Goal: Task Accomplishment & Management: Complete application form

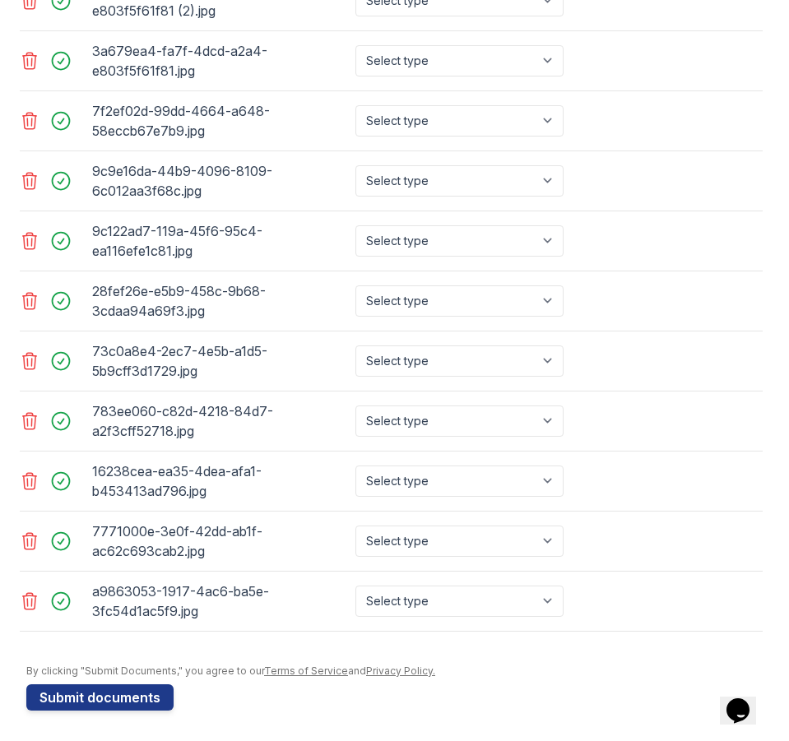
scroll to position [1023, 0]
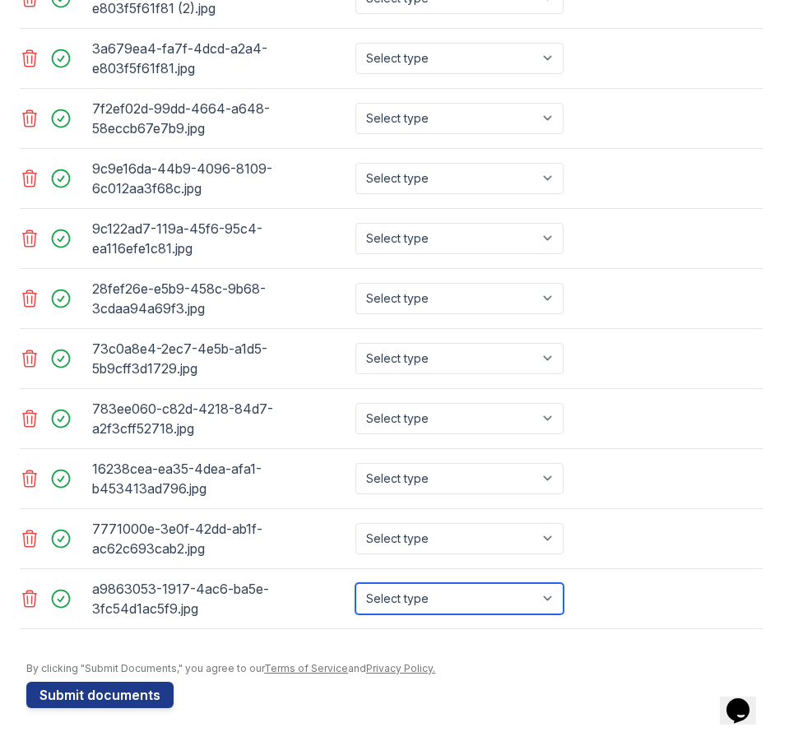
click at [544, 597] on select "Select type Paystub Bank Statement Offer Letter Tax Documents Benefit Award Let…" at bounding box center [459, 598] width 208 height 31
select select "paystub"
click at [355, 583] on select "Select type Paystub Bank Statement Offer Letter Tax Documents Benefit Award Let…" at bounding box center [459, 598] width 208 height 31
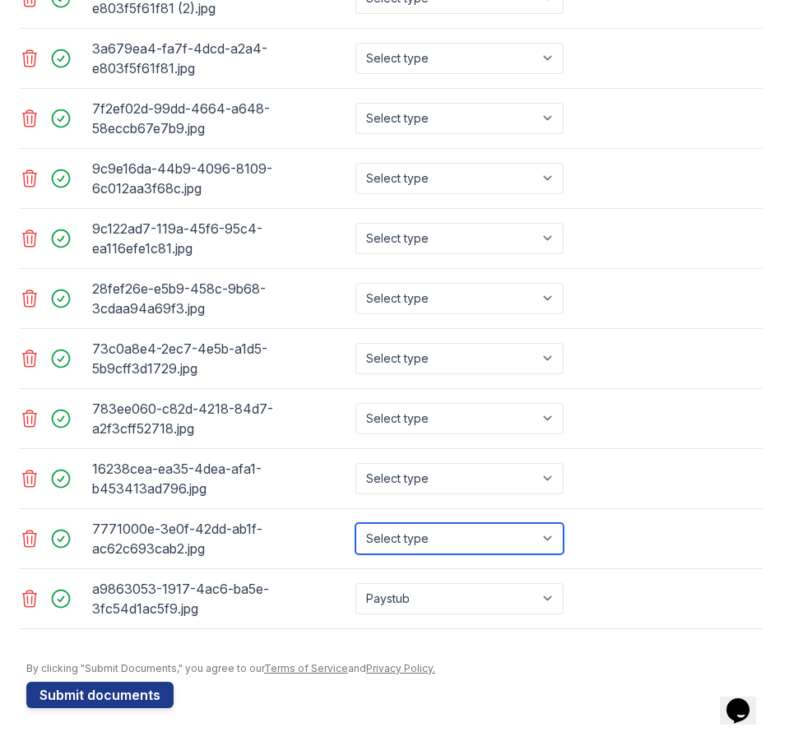
click at [463, 539] on select "Select type Paystub Bank Statement Offer Letter Tax Documents Benefit Award Let…" at bounding box center [459, 538] width 208 height 31
select select "paystub"
click at [355, 523] on select "Select type Paystub Bank Statement Offer Letter Tax Documents Benefit Award Let…" at bounding box center [459, 538] width 208 height 31
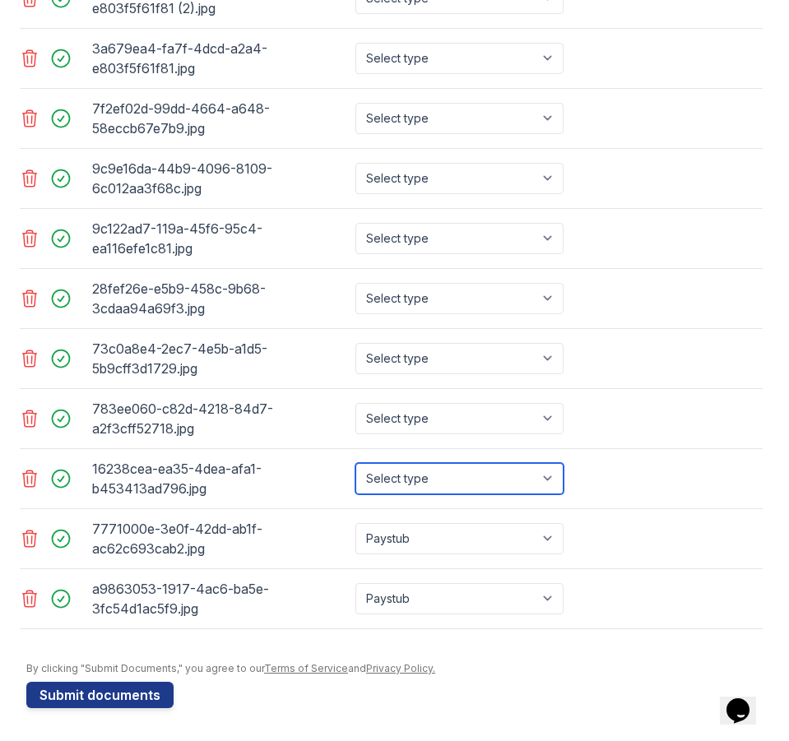
click at [456, 485] on select "Select type Paystub Bank Statement Offer Letter Tax Documents Benefit Award Let…" at bounding box center [459, 478] width 208 height 31
select select "paystub"
click at [355, 463] on select "Select type Paystub Bank Statement Offer Letter Tax Documents Benefit Award Let…" at bounding box center [459, 478] width 208 height 31
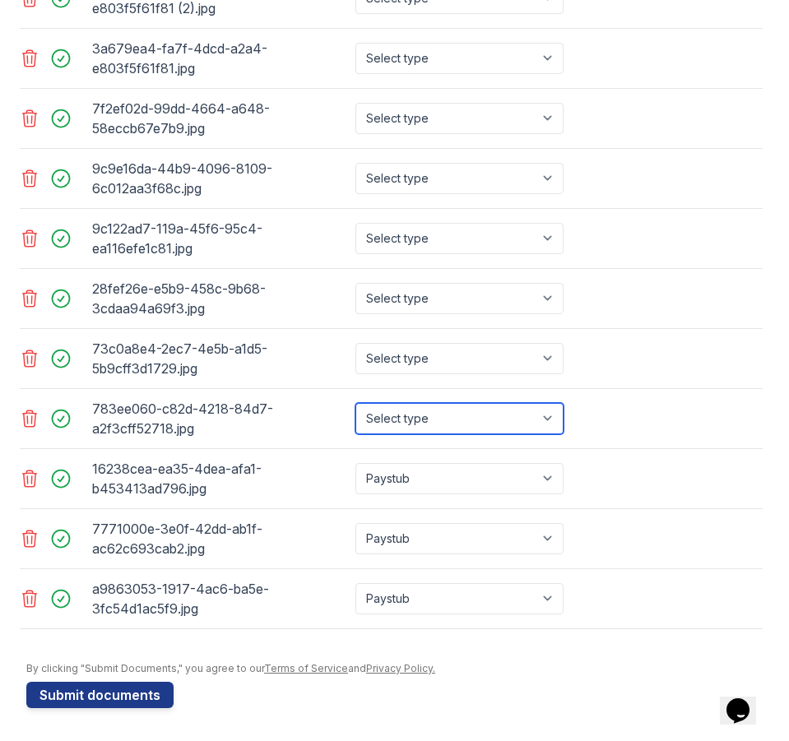
click at [455, 417] on select "Select type Paystub Bank Statement Offer Letter Tax Documents Benefit Award Let…" at bounding box center [459, 418] width 208 height 31
select select "bank_statement"
click at [355, 403] on select "Select type Paystub Bank Statement Offer Letter Tax Documents Benefit Award Let…" at bounding box center [459, 418] width 208 height 31
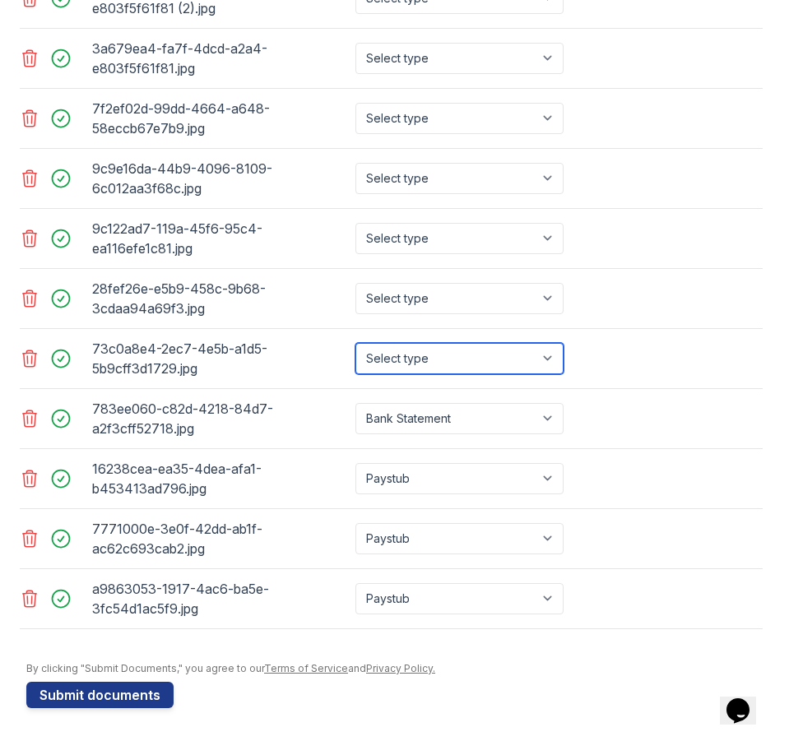
click at [450, 362] on select "Select type Paystub Bank Statement Offer Letter Tax Documents Benefit Award Let…" at bounding box center [459, 358] width 208 height 31
select select "bank_statement"
click at [355, 343] on select "Select type Paystub Bank Statement Offer Letter Tax Documents Benefit Award Let…" at bounding box center [459, 358] width 208 height 31
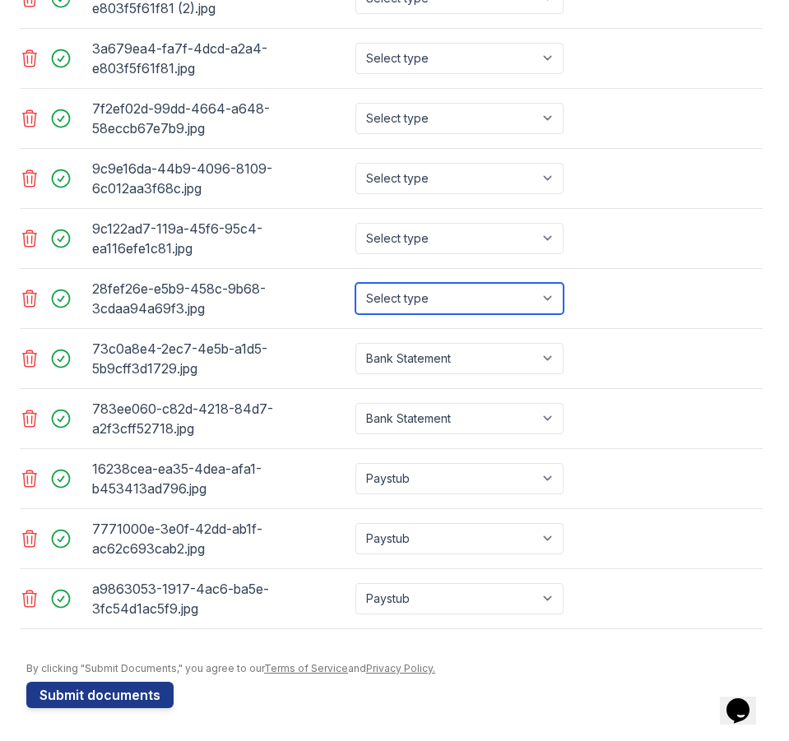
click at [443, 301] on select "Select type Paystub Bank Statement Offer Letter Tax Documents Benefit Award Let…" at bounding box center [459, 298] width 208 height 31
select select "bank_statement"
click at [355, 283] on select "Select type Paystub Bank Statement Offer Letter Tax Documents Benefit Award Let…" at bounding box center [459, 298] width 208 height 31
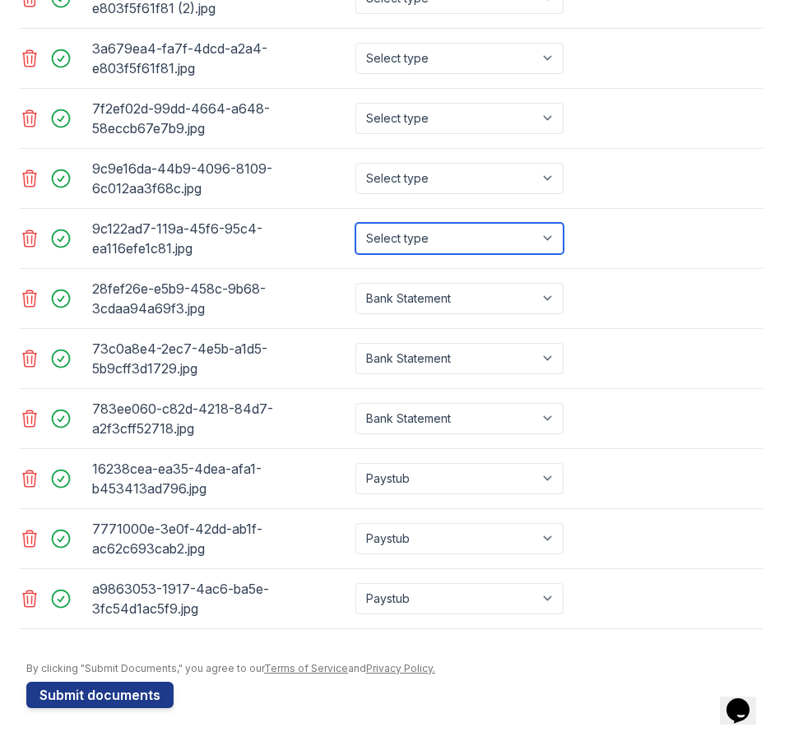
click at [459, 242] on select "Select type Paystub Bank Statement Offer Letter Tax Documents Benefit Award Let…" at bounding box center [459, 238] width 208 height 31
select select "bank_statement"
click at [355, 223] on select "Select type Paystub Bank Statement Offer Letter Tax Documents Benefit Award Let…" at bounding box center [459, 238] width 208 height 31
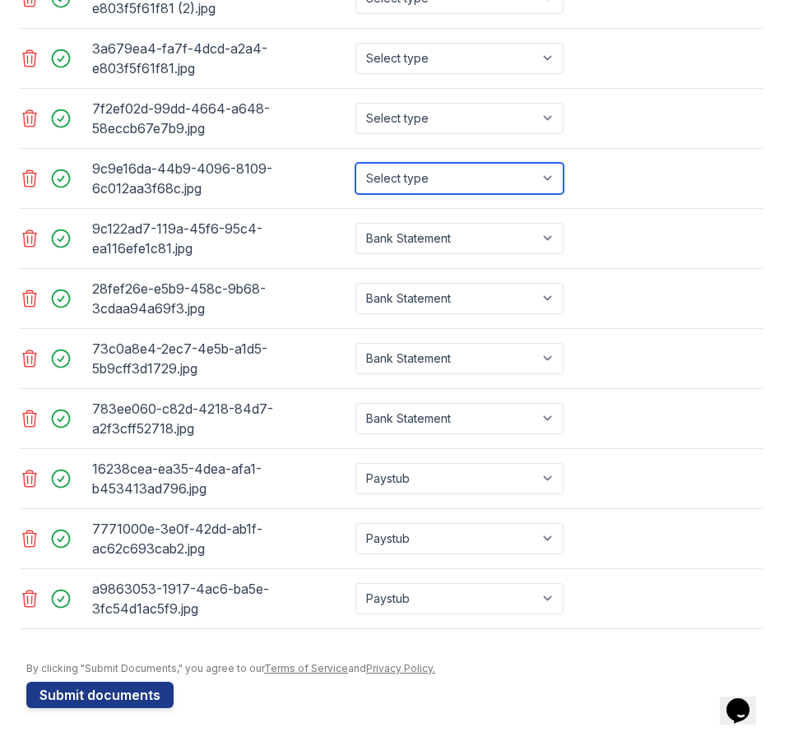
click at [471, 172] on select "Select type Paystub Bank Statement Offer Letter Tax Documents Benefit Award Let…" at bounding box center [459, 178] width 208 height 31
select select "bank_statement"
click at [355, 163] on select "Select type Paystub Bank Statement Offer Letter Tax Documents Benefit Award Let…" at bounding box center [459, 178] width 208 height 31
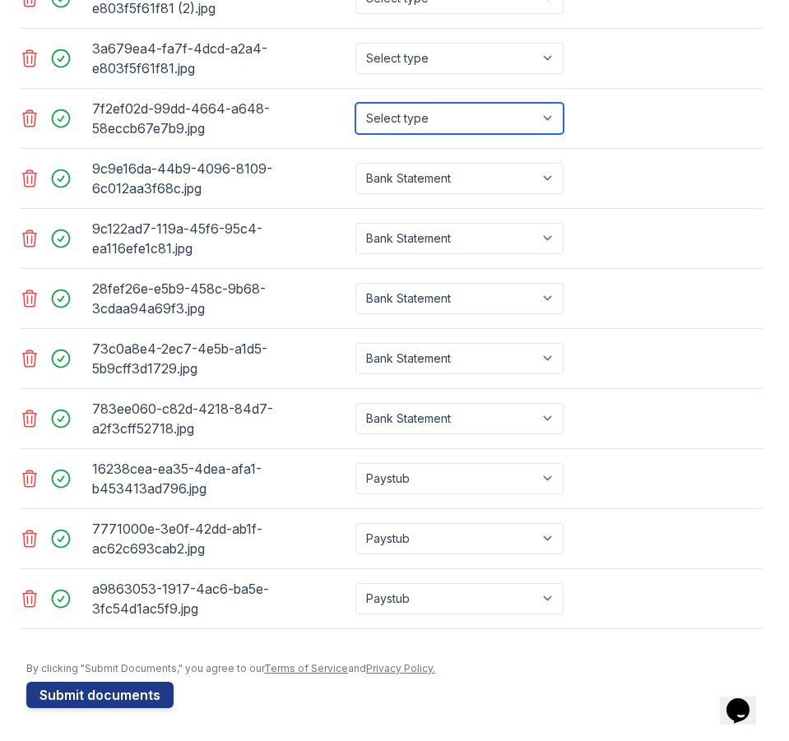
click at [454, 130] on select "Select type Paystub Bank Statement Offer Letter Tax Documents Benefit Award Let…" at bounding box center [459, 118] width 208 height 31
select select "bank_statement"
click at [355, 103] on select "Select type Paystub Bank Statement Offer Letter Tax Documents Benefit Award Let…" at bounding box center [459, 118] width 208 height 31
click at [462, 74] on div "Select type Paystub Bank Statement Offer Letter Tax Documents Benefit Award Let…" at bounding box center [461, 58] width 218 height 46
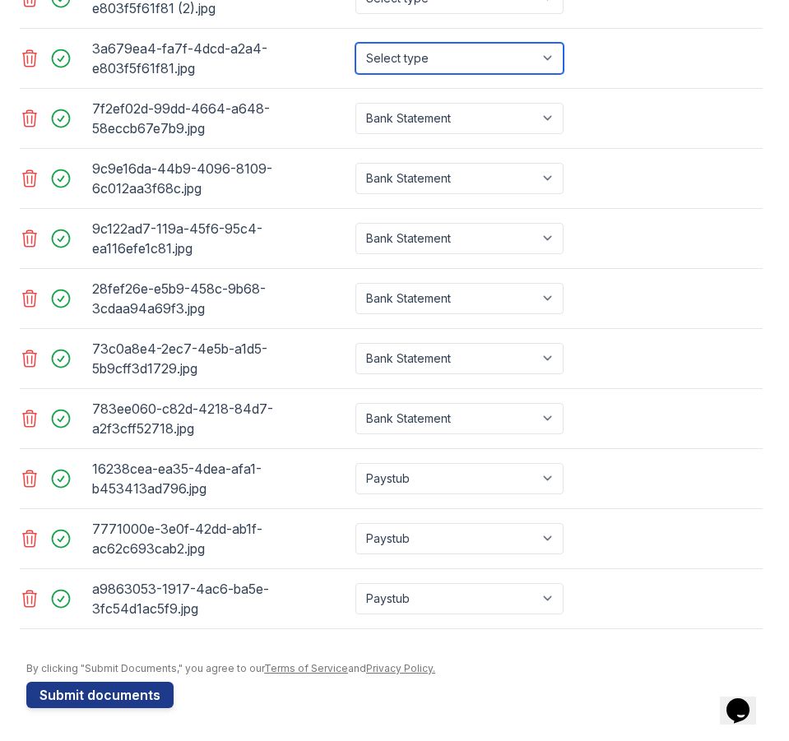
click at [468, 62] on select "Select type Paystub Bank Statement Offer Letter Tax Documents Benefit Award Let…" at bounding box center [459, 58] width 208 height 31
select select "bank_statement"
click at [355, 43] on select "Select type Paystub Bank Statement Offer Letter Tax Documents Benefit Award Let…" at bounding box center [459, 58] width 208 height 31
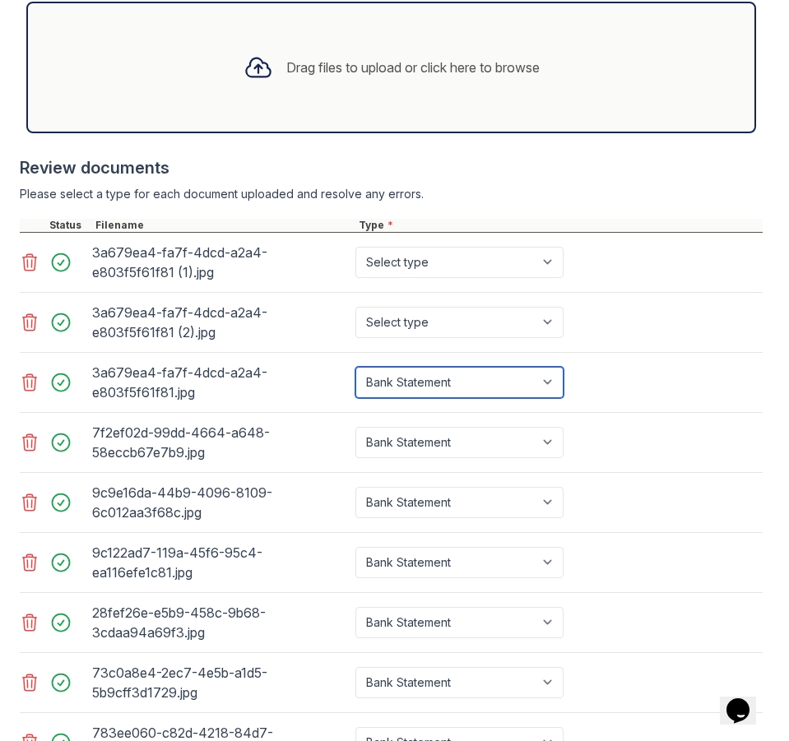
scroll to position [694, 0]
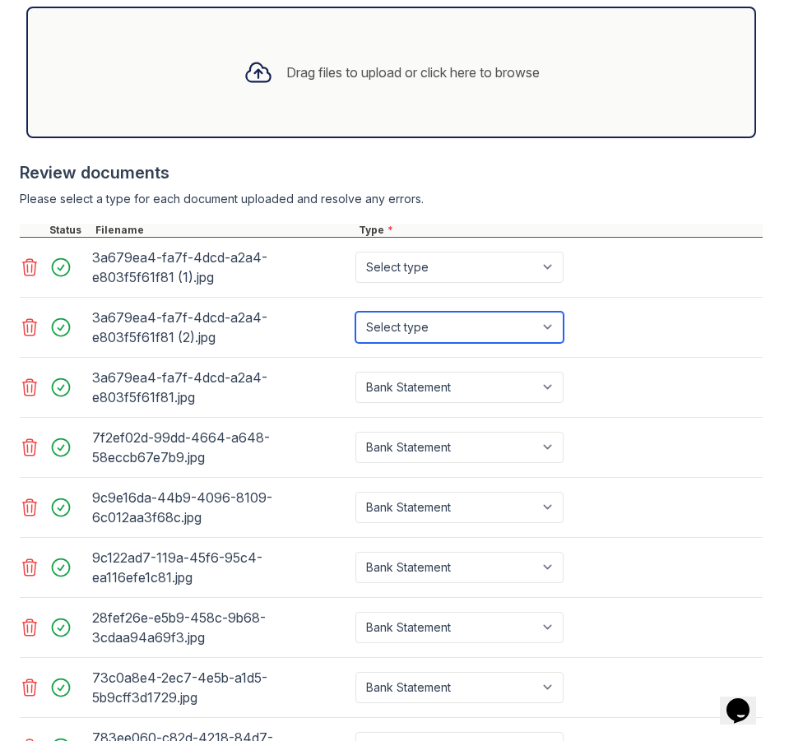
click at [456, 328] on select "Select type Paystub Bank Statement Offer Letter Tax Documents Benefit Award Let…" at bounding box center [459, 327] width 208 height 31
select select "bank_statement"
click at [355, 312] on select "Select type Paystub Bank Statement Offer Letter Tax Documents Benefit Award Let…" at bounding box center [459, 327] width 208 height 31
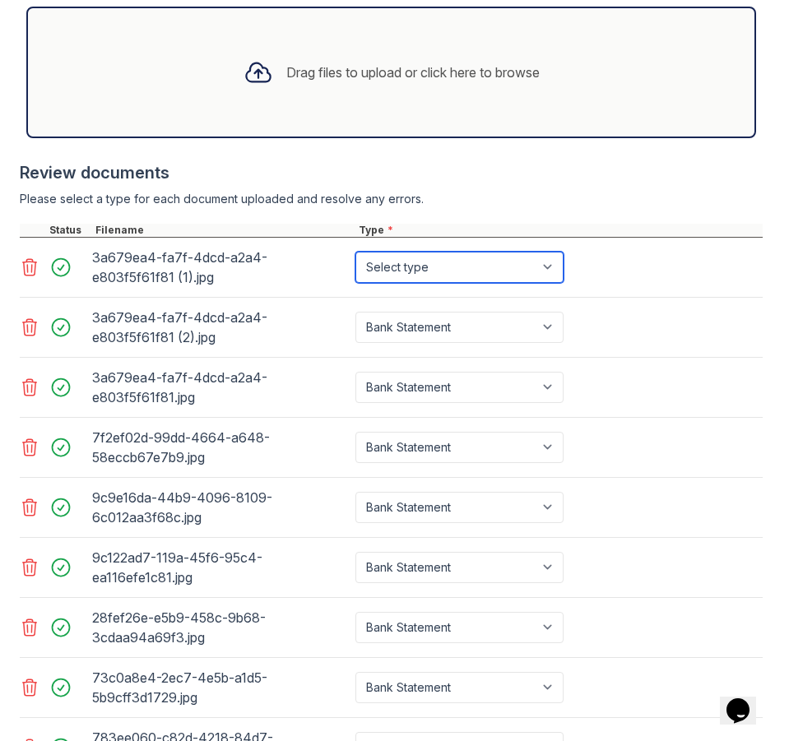
click at [453, 267] on select "Select type Paystub Bank Statement Offer Letter Tax Documents Benefit Award Let…" at bounding box center [459, 267] width 208 height 31
select select "bank_statement"
click at [355, 252] on select "Select type Paystub Bank Statement Offer Letter Tax Documents Benefit Award Let…" at bounding box center [459, 267] width 208 height 31
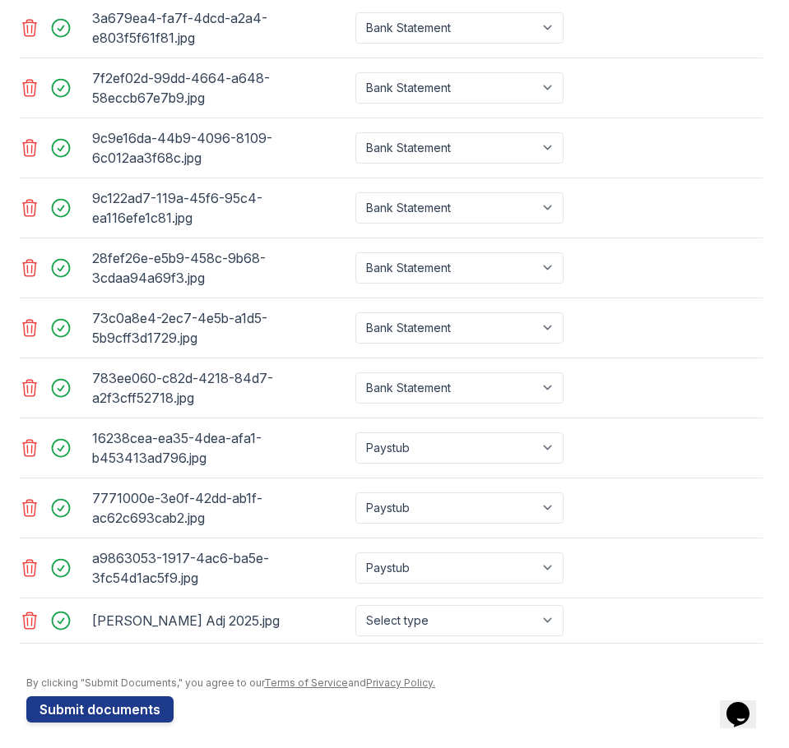
scroll to position [1068, 0]
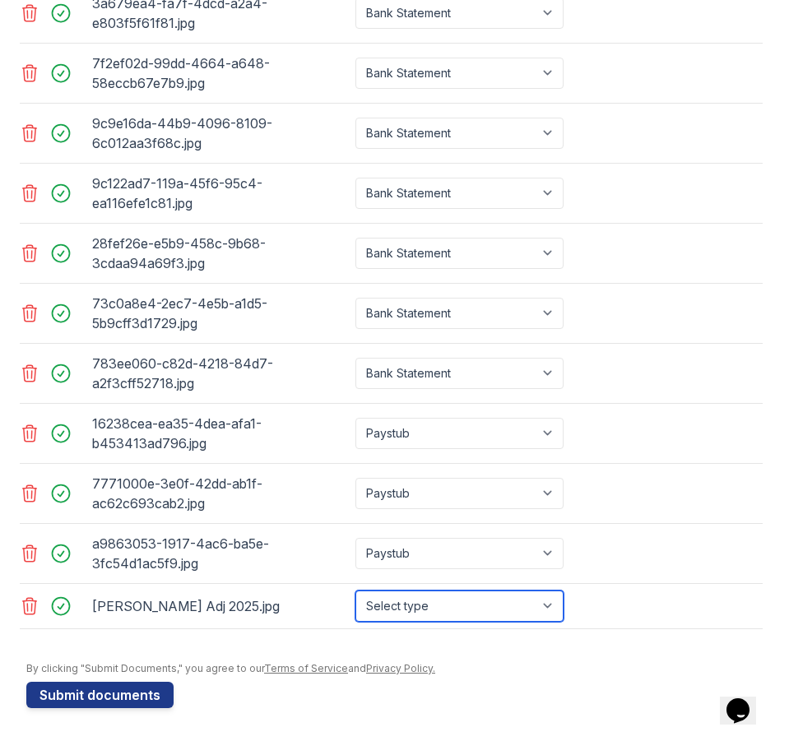
click at [484, 604] on select "Select type Paystub Bank Statement Offer Letter Tax Documents Benefit Award Let…" at bounding box center [459, 605] width 208 height 31
select select "benefit_award_letter"
click at [355, 590] on select "Select type Paystub Bank Statement Offer Letter Tax Documents Benefit Award Let…" at bounding box center [459, 605] width 208 height 31
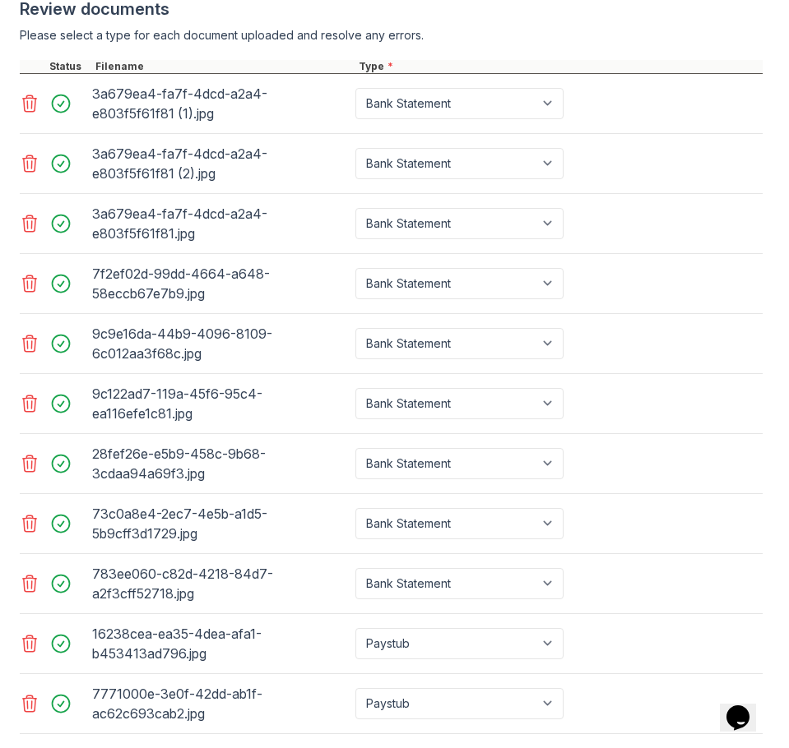
scroll to position [1061, 0]
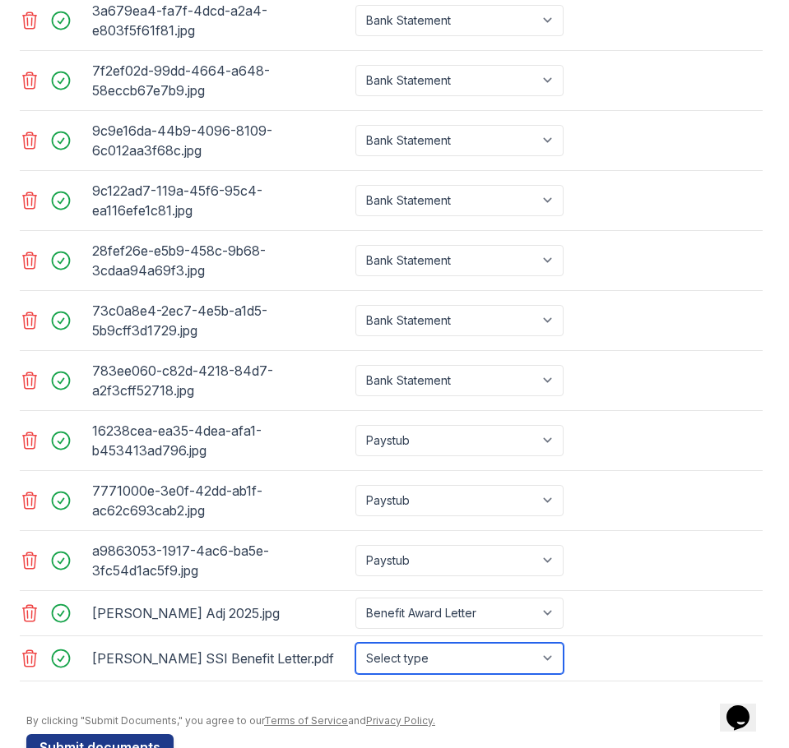
click at [497, 664] on select "Select type Paystub Bank Statement Offer Letter Tax Documents Benefit Award Let…" at bounding box center [459, 658] width 208 height 31
select select "benefit_award_letter"
click at [355, 643] on select "Select type Paystub Bank Statement Offer Letter Tax Documents Benefit Award Let…" at bounding box center [459, 658] width 208 height 31
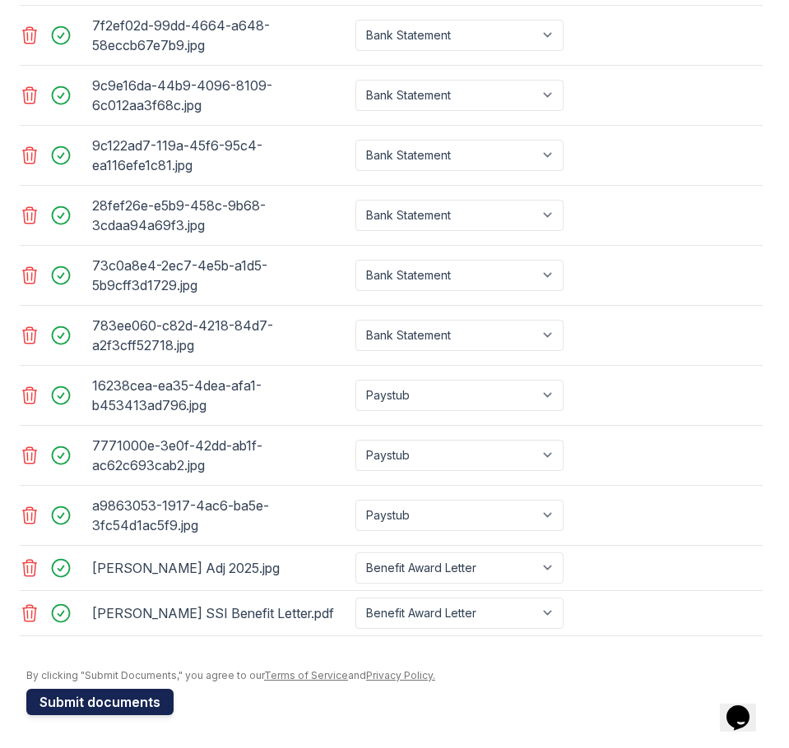
click at [142, 706] on button "Submit documents" at bounding box center [99, 702] width 147 height 26
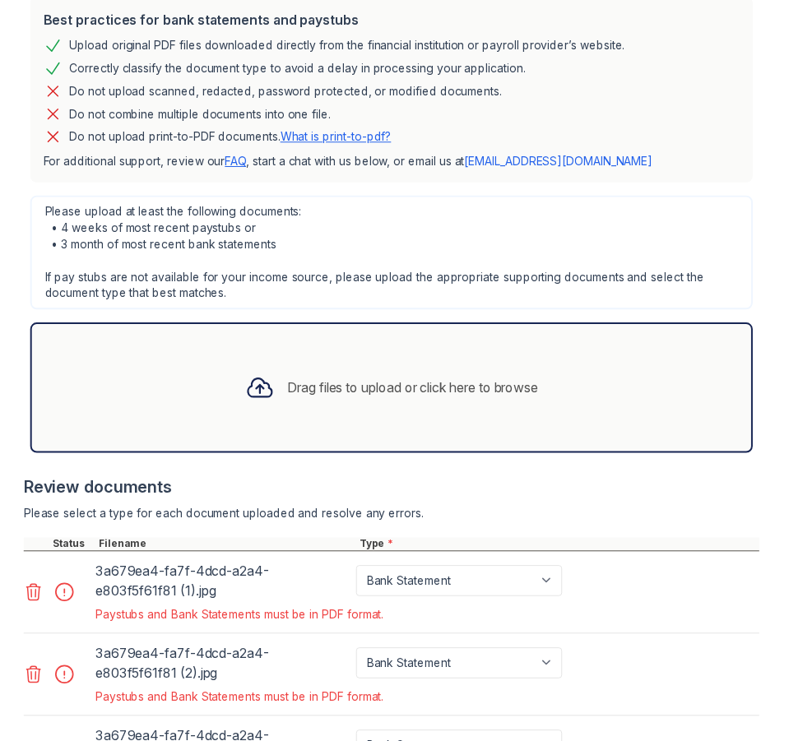
scroll to position [493, 0]
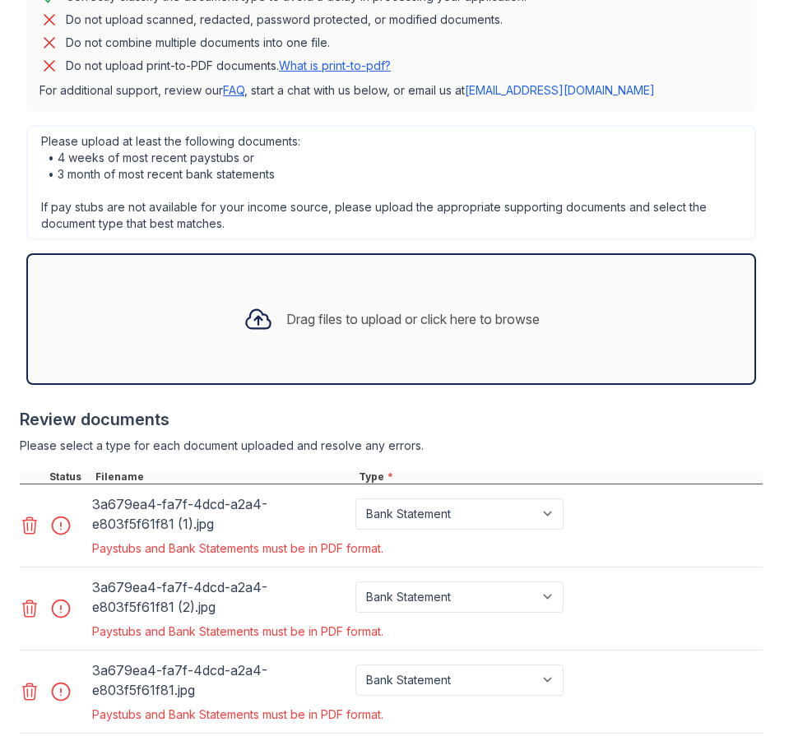
click at [33, 526] on icon at bounding box center [30, 526] width 20 height 20
click at [33, 525] on icon at bounding box center [30, 526] width 20 height 20
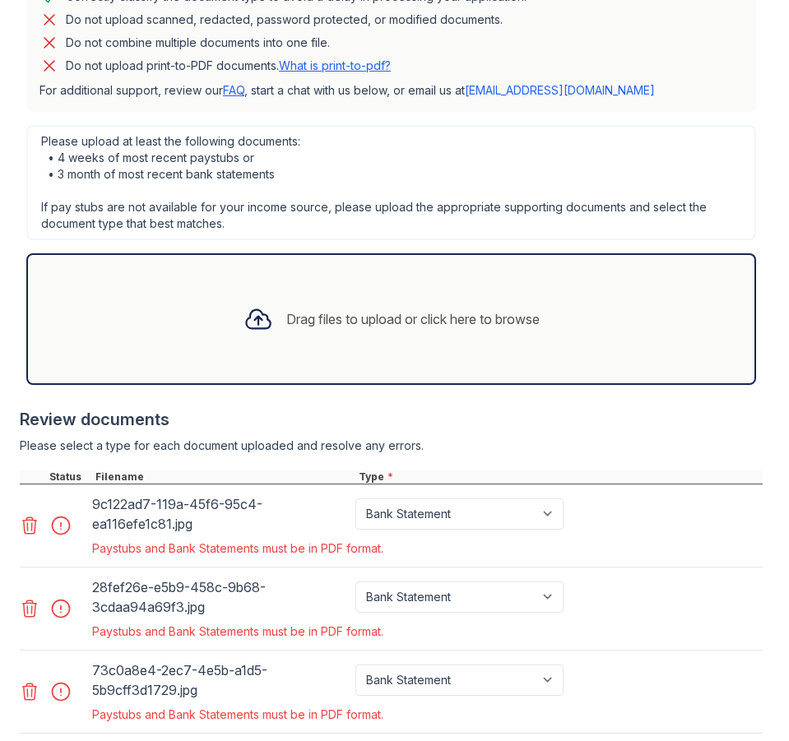
click at [34, 525] on icon at bounding box center [30, 526] width 20 height 20
click at [35, 525] on icon at bounding box center [30, 525] width 14 height 16
click at [36, 525] on icon at bounding box center [30, 526] width 20 height 20
click at [36, 526] on icon at bounding box center [30, 526] width 20 height 20
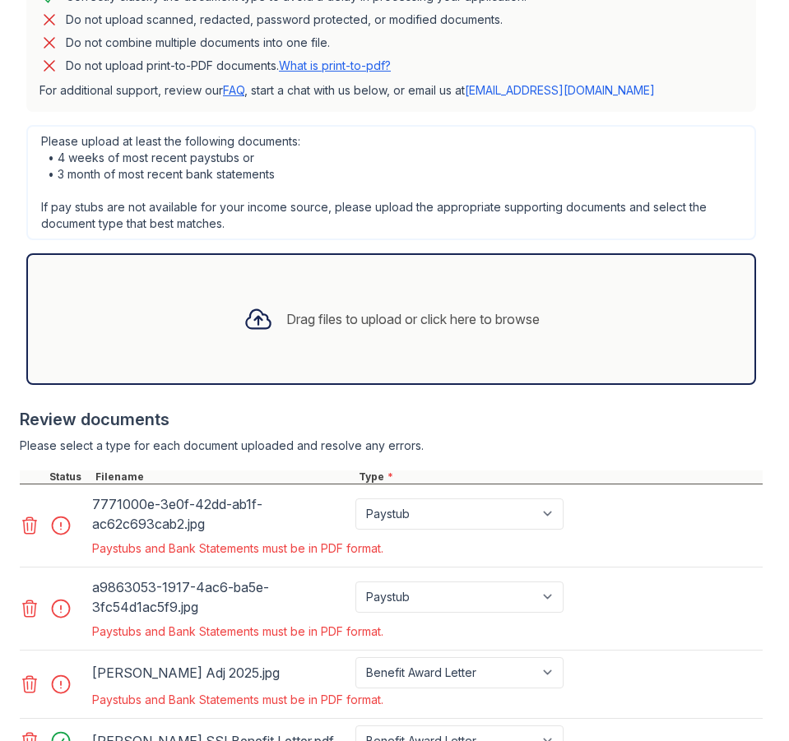
click at [37, 525] on icon at bounding box center [30, 526] width 20 height 20
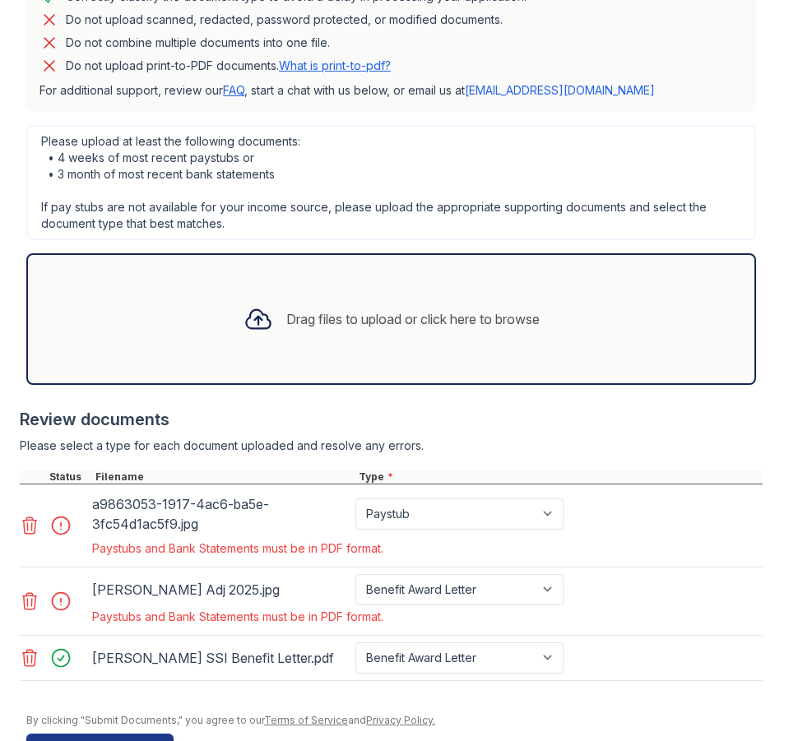
click at [37, 525] on icon at bounding box center [30, 526] width 20 height 20
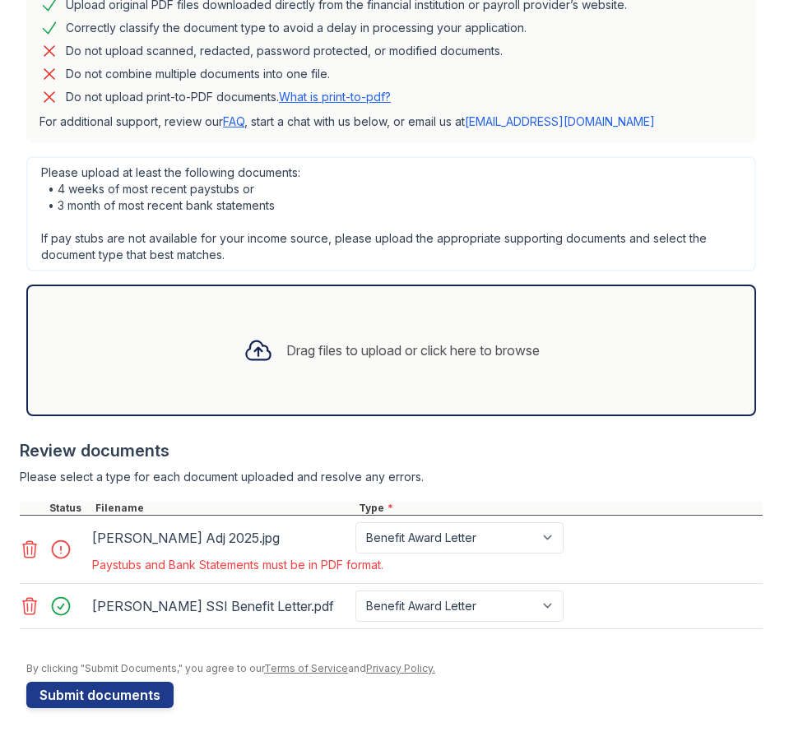
scroll to position [462, 0]
click at [30, 554] on icon at bounding box center [30, 549] width 20 height 20
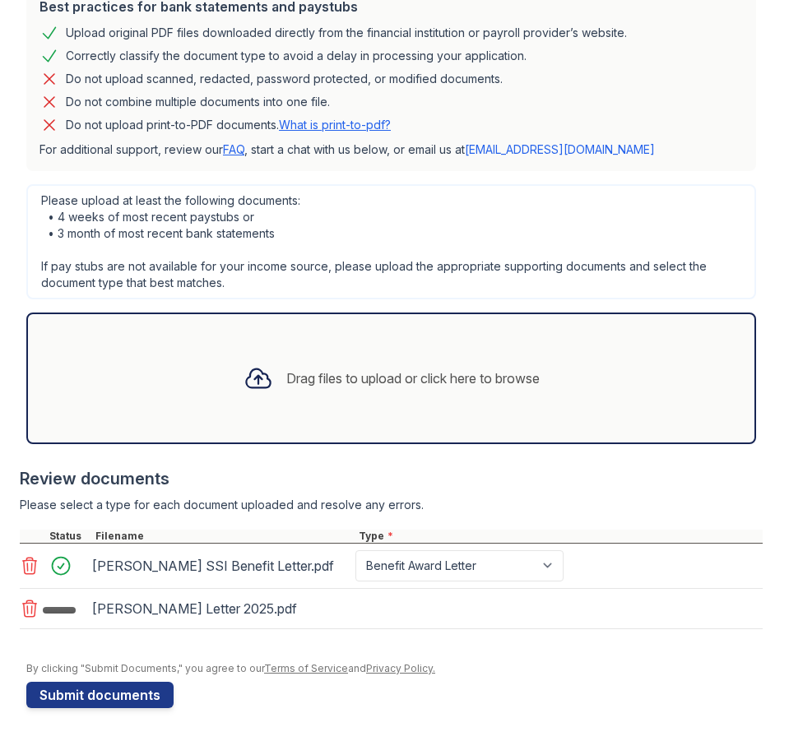
scroll to position [439, 0]
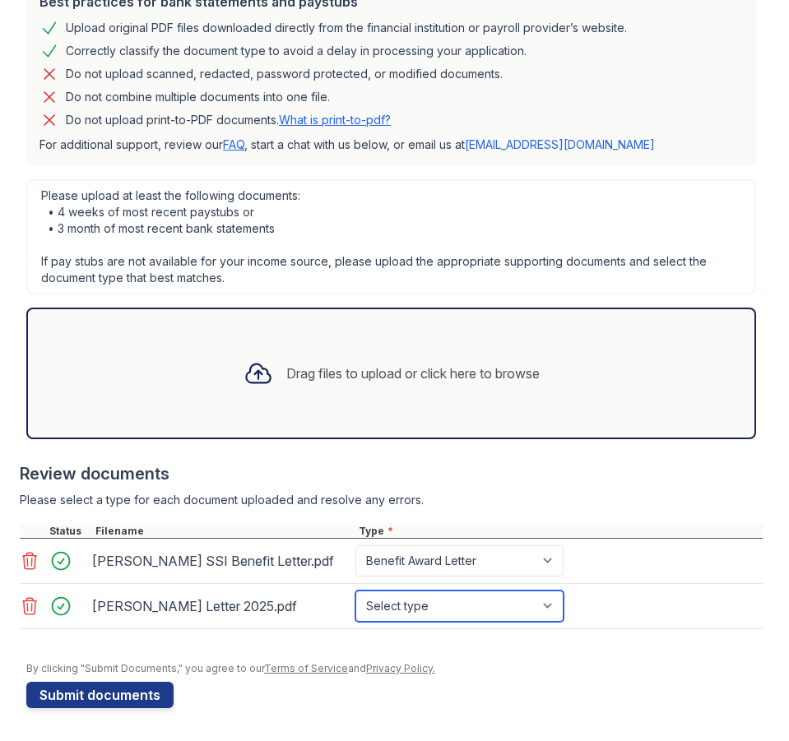
click at [493, 608] on select "Select type Paystub Bank Statement Offer Letter Tax Documents Benefit Award Let…" at bounding box center [459, 605] width 208 height 31
select select "benefit_award_letter"
click at [355, 590] on select "Select type Paystub Bank Statement Offer Letter Tax Documents Benefit Award Let…" at bounding box center [459, 605] width 208 height 31
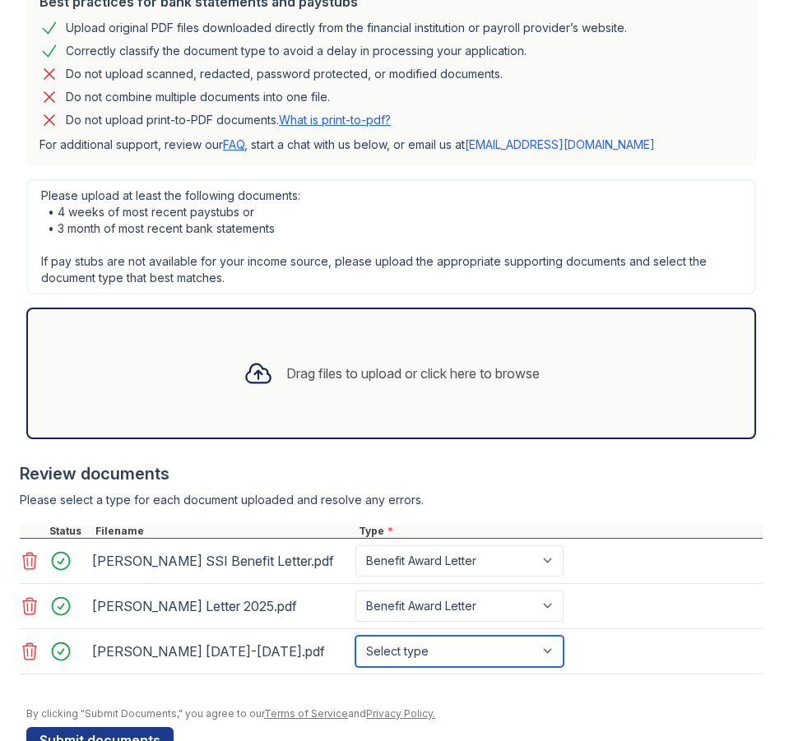
click at [463, 659] on select "Select type Paystub Bank Statement Offer Letter Tax Documents Benefit Award Let…" at bounding box center [459, 651] width 208 height 31
select select "paystub"
click at [355, 636] on select "Select type Paystub Bank Statement Offer Letter Tax Documents Benefit Award Let…" at bounding box center [459, 651] width 208 height 31
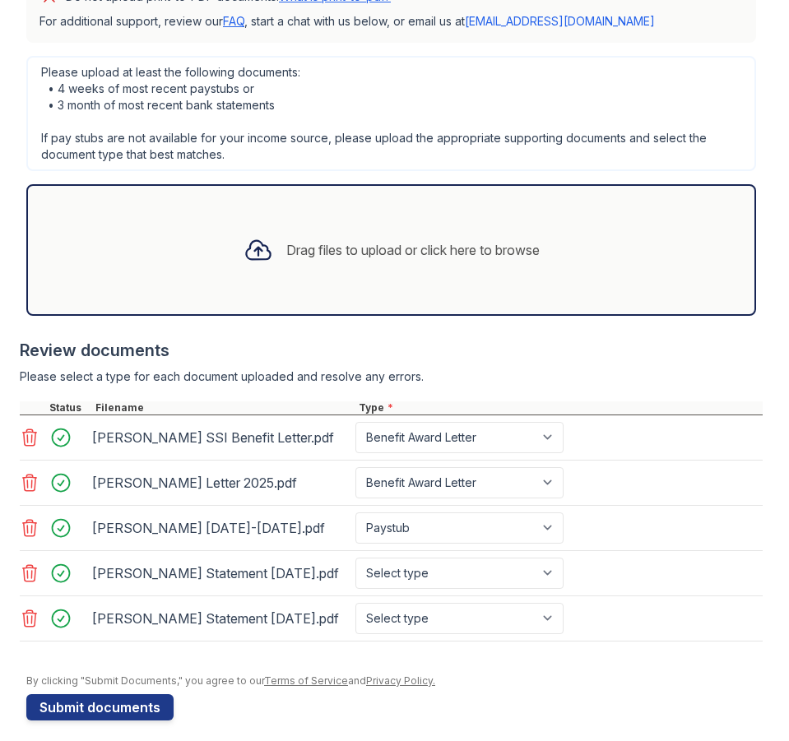
scroll to position [575, 0]
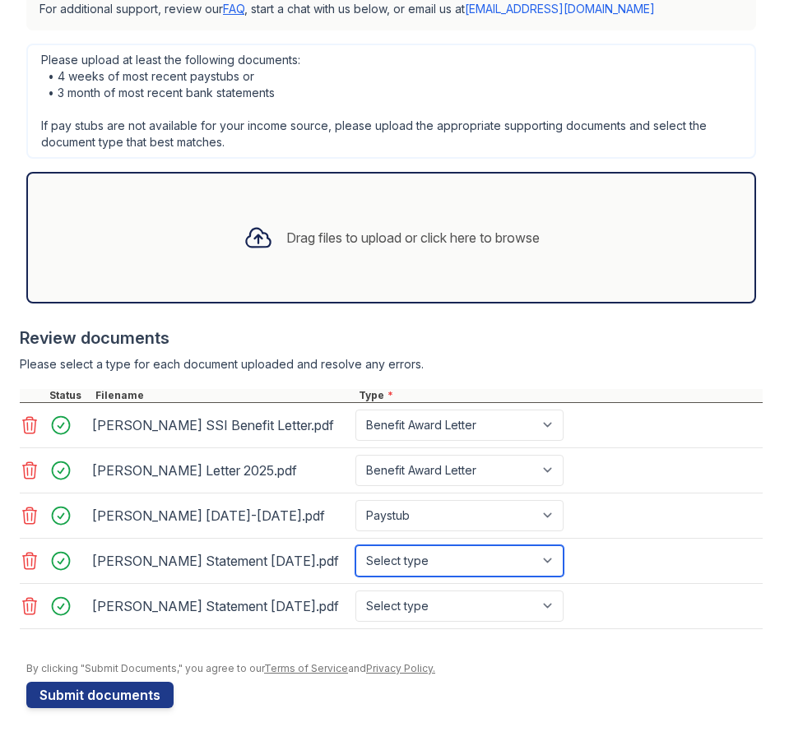
click at [468, 560] on select "Select type Paystub Bank Statement Offer Letter Tax Documents Benefit Award Let…" at bounding box center [459, 560] width 208 height 31
select select "bank_statement"
click at [355, 545] on select "Select type Paystub Bank Statement Offer Letter Tax Documents Benefit Award Let…" at bounding box center [459, 560] width 208 height 31
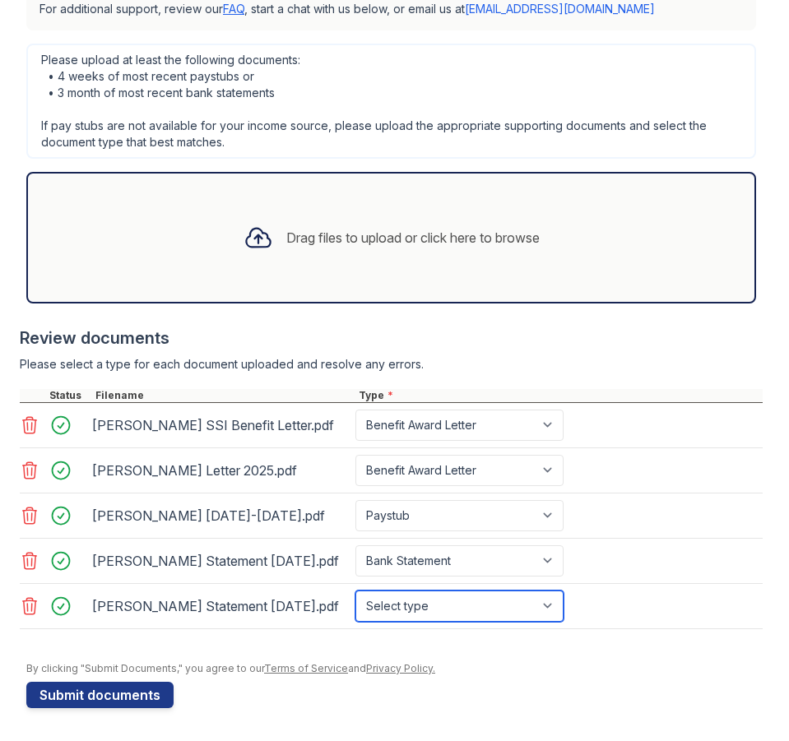
click at [448, 608] on select "Select type Paystub Bank Statement Offer Letter Tax Documents Benefit Award Let…" at bounding box center [459, 605] width 208 height 31
select select "bank_statement"
click at [355, 590] on select "Select type Paystub Bank Statement Offer Letter Tax Documents Benefit Award Let…" at bounding box center [459, 605] width 208 height 31
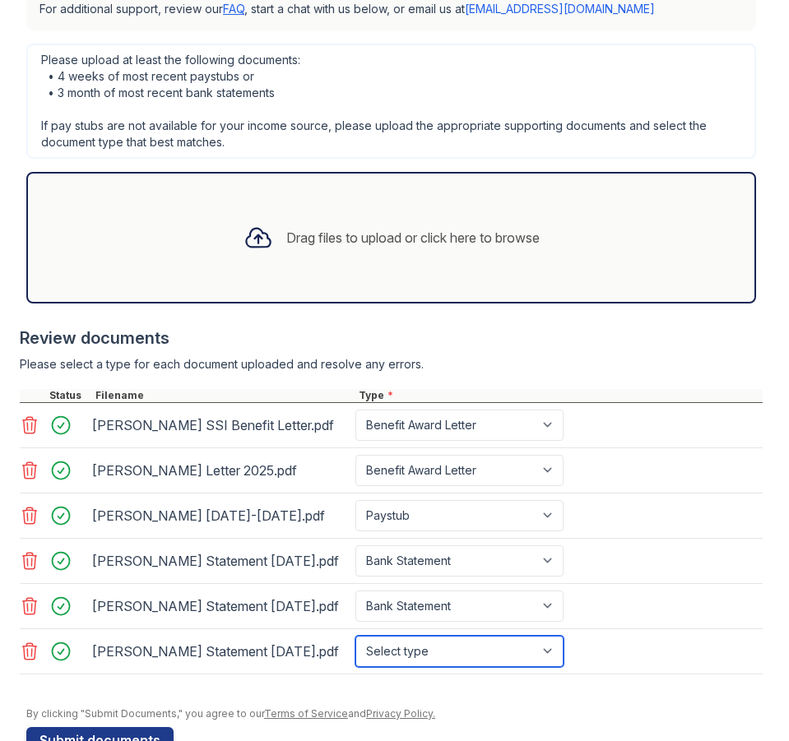
click at [433, 655] on select "Select type Paystub Bank Statement Offer Letter Tax Documents Benefit Award Let…" at bounding box center [459, 651] width 208 height 31
select select "bank_statement"
click at [355, 636] on select "Select type Paystub Bank Statement Offer Letter Tax Documents Benefit Award Let…" at bounding box center [459, 651] width 208 height 31
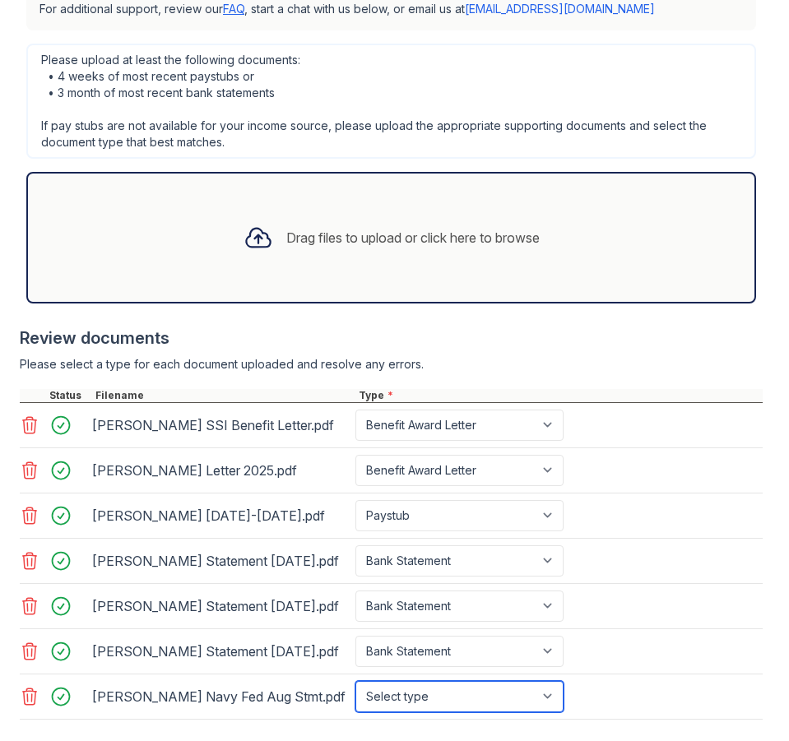
click at [434, 703] on select "Select type Paystub Bank Statement Offer Letter Tax Documents Benefit Award Let…" at bounding box center [459, 696] width 208 height 31
select select "bank_statement"
click at [355, 681] on select "Select type Paystub Bank Statement Offer Letter Tax Documents Benefit Award Let…" at bounding box center [459, 696] width 208 height 31
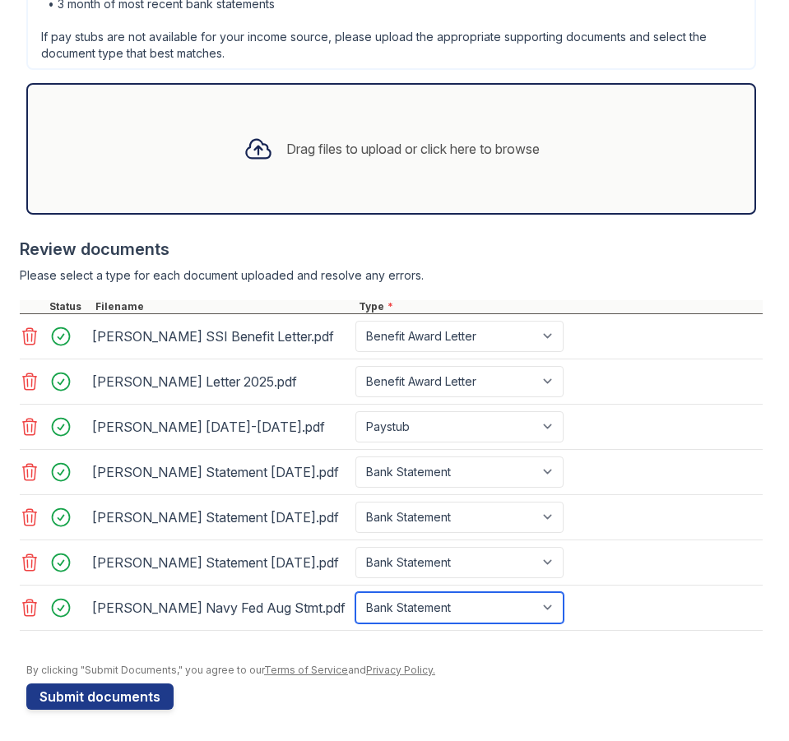
scroll to position [665, 0]
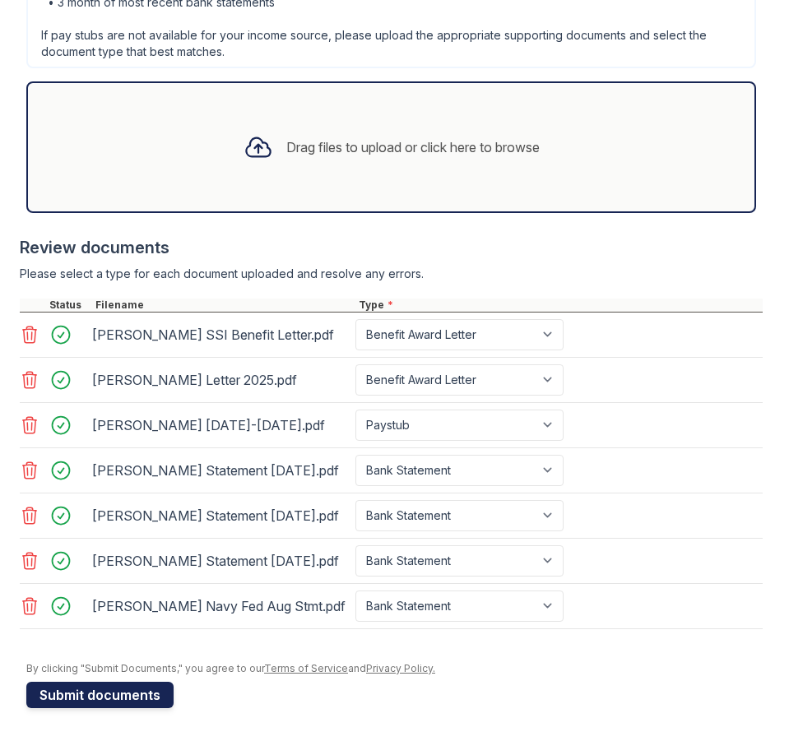
click at [142, 693] on button "Submit documents" at bounding box center [99, 695] width 147 height 26
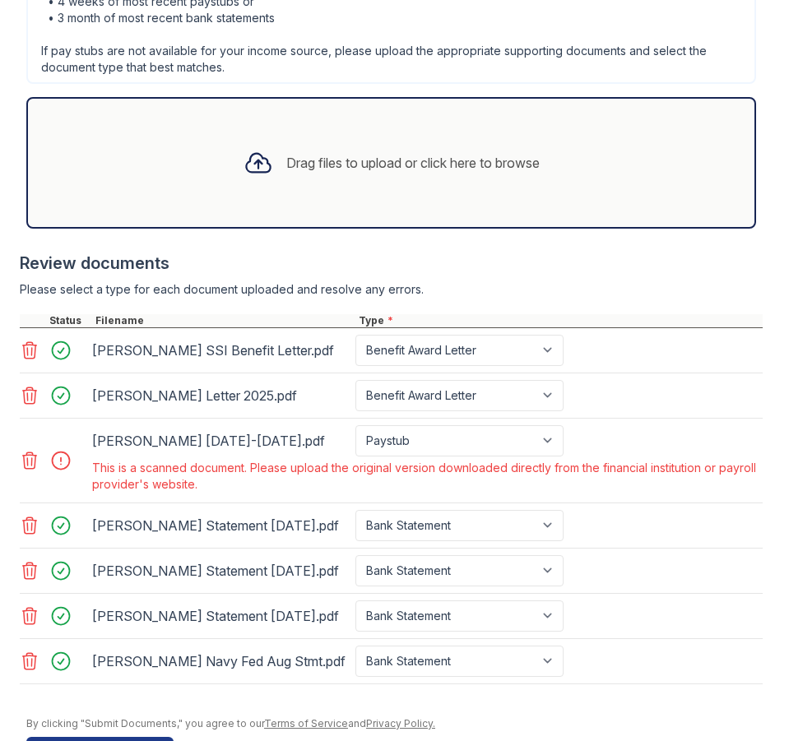
scroll to position [658, 0]
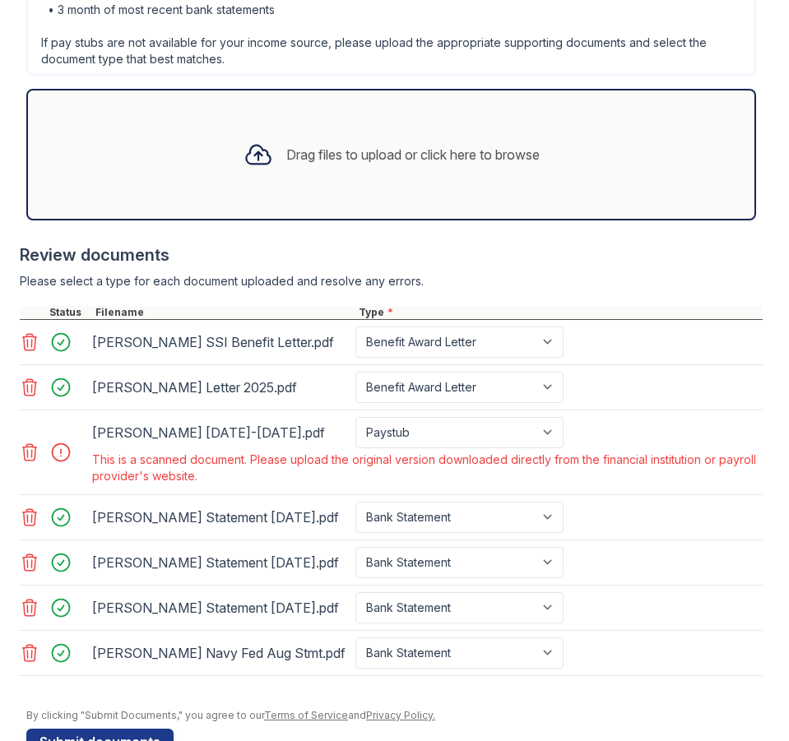
click at [30, 452] on icon at bounding box center [30, 452] width 20 height 20
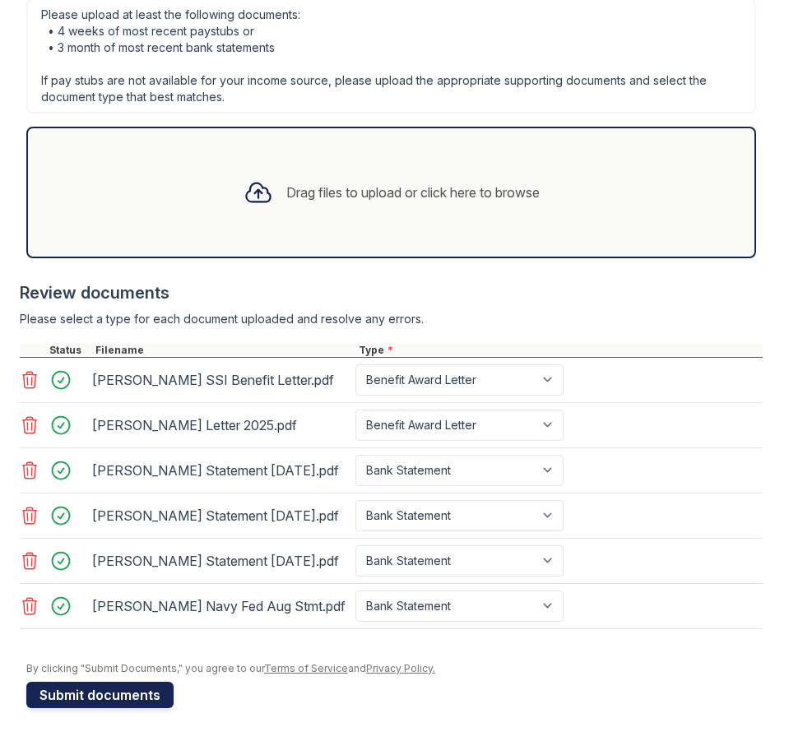
click at [83, 693] on button "Submit documents" at bounding box center [99, 695] width 147 height 26
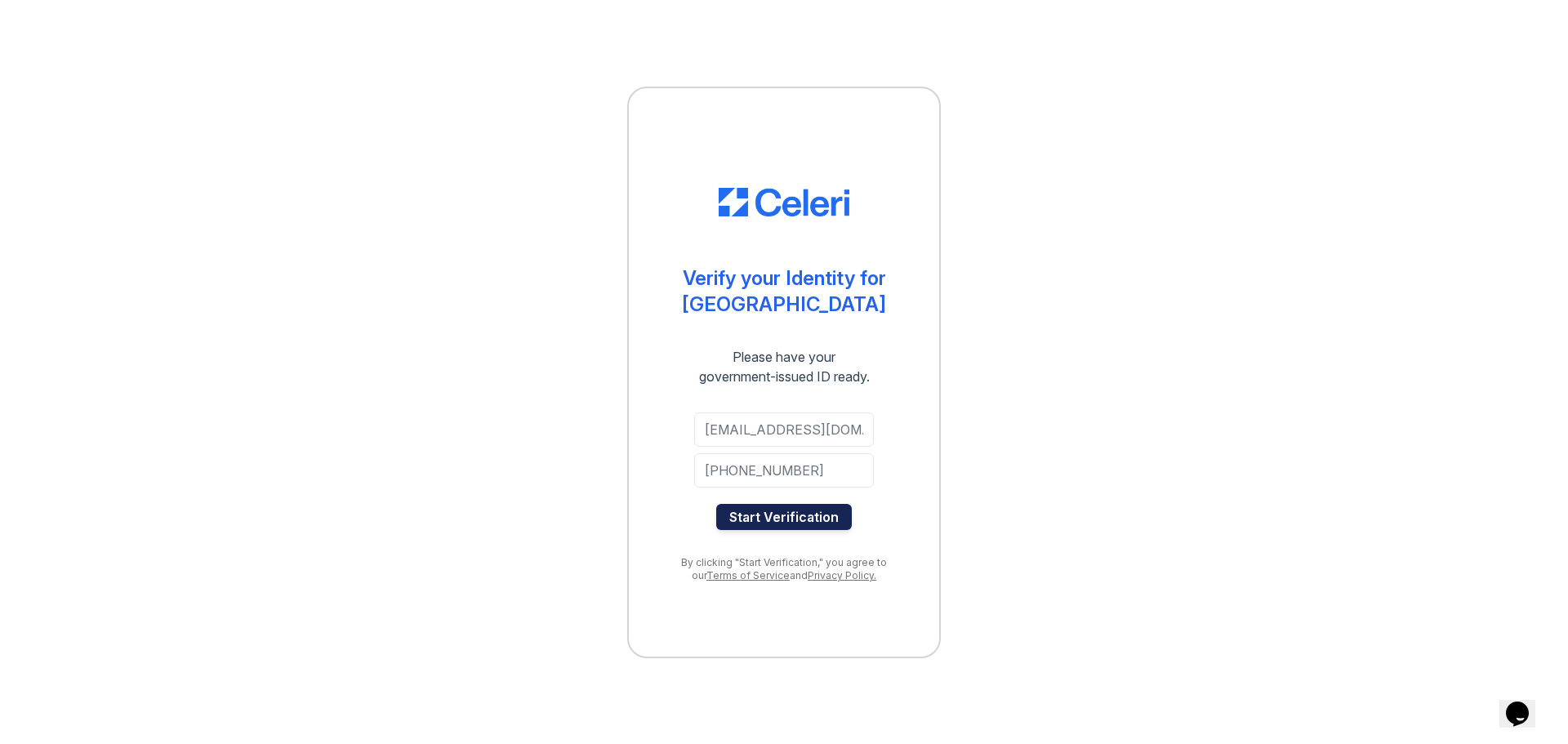
click at [787, 516] on button "Start Verification" at bounding box center [784, 517] width 135 height 26
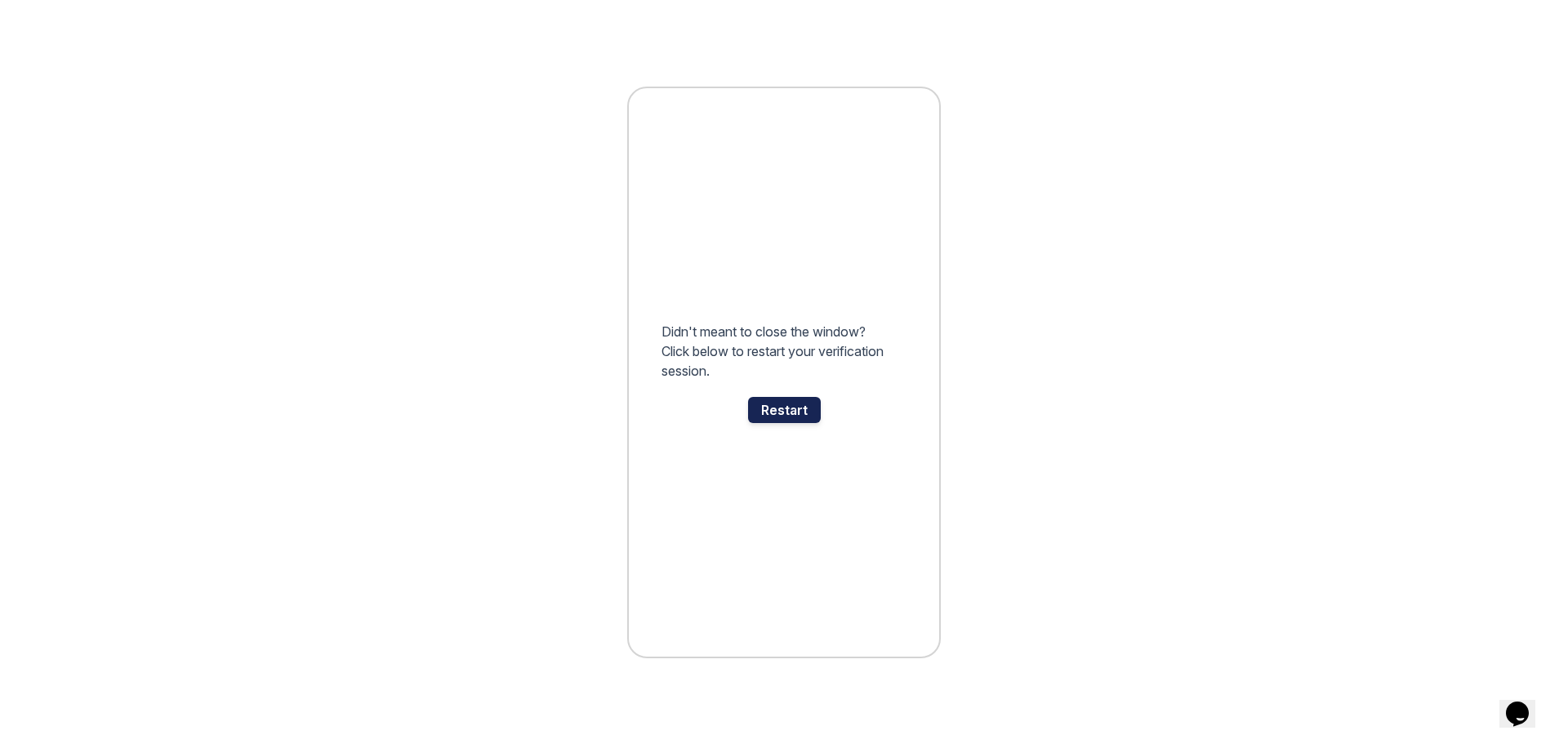
click at [780, 411] on div "Restart" at bounding box center [784, 410] width 72 height 26
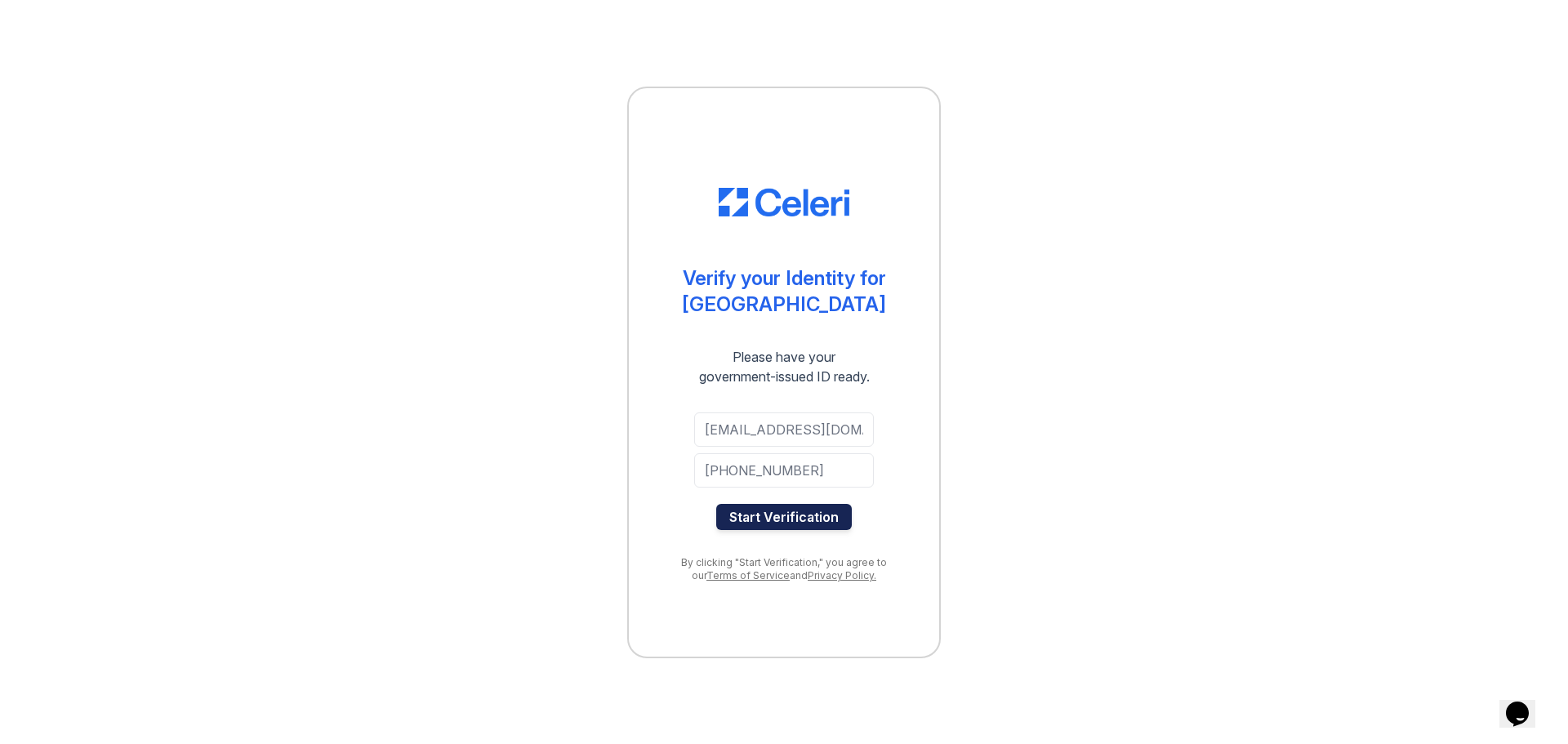
click at [784, 514] on button "Start Verification" at bounding box center [784, 517] width 135 height 26
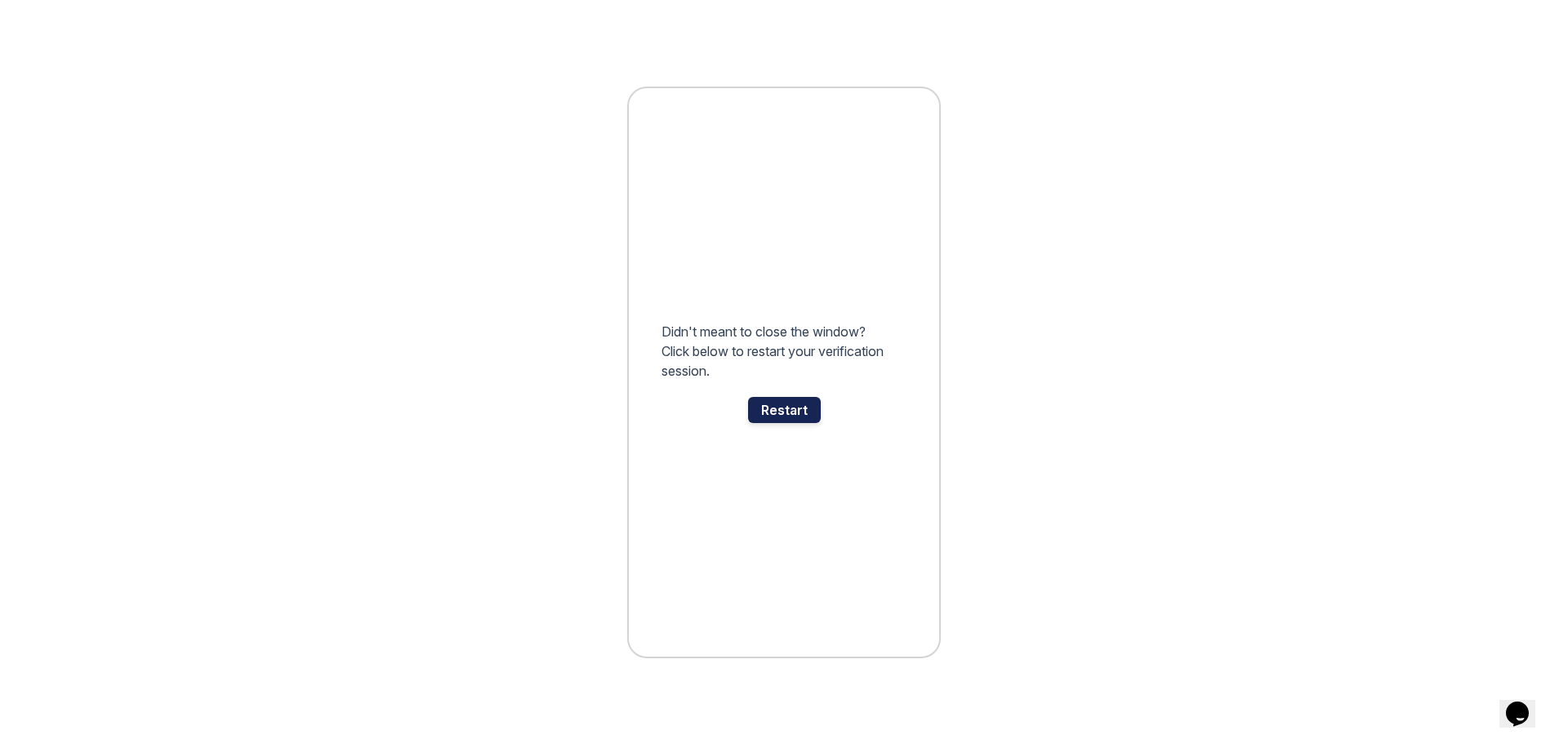
click at [808, 413] on div "Restart" at bounding box center [784, 410] width 72 height 26
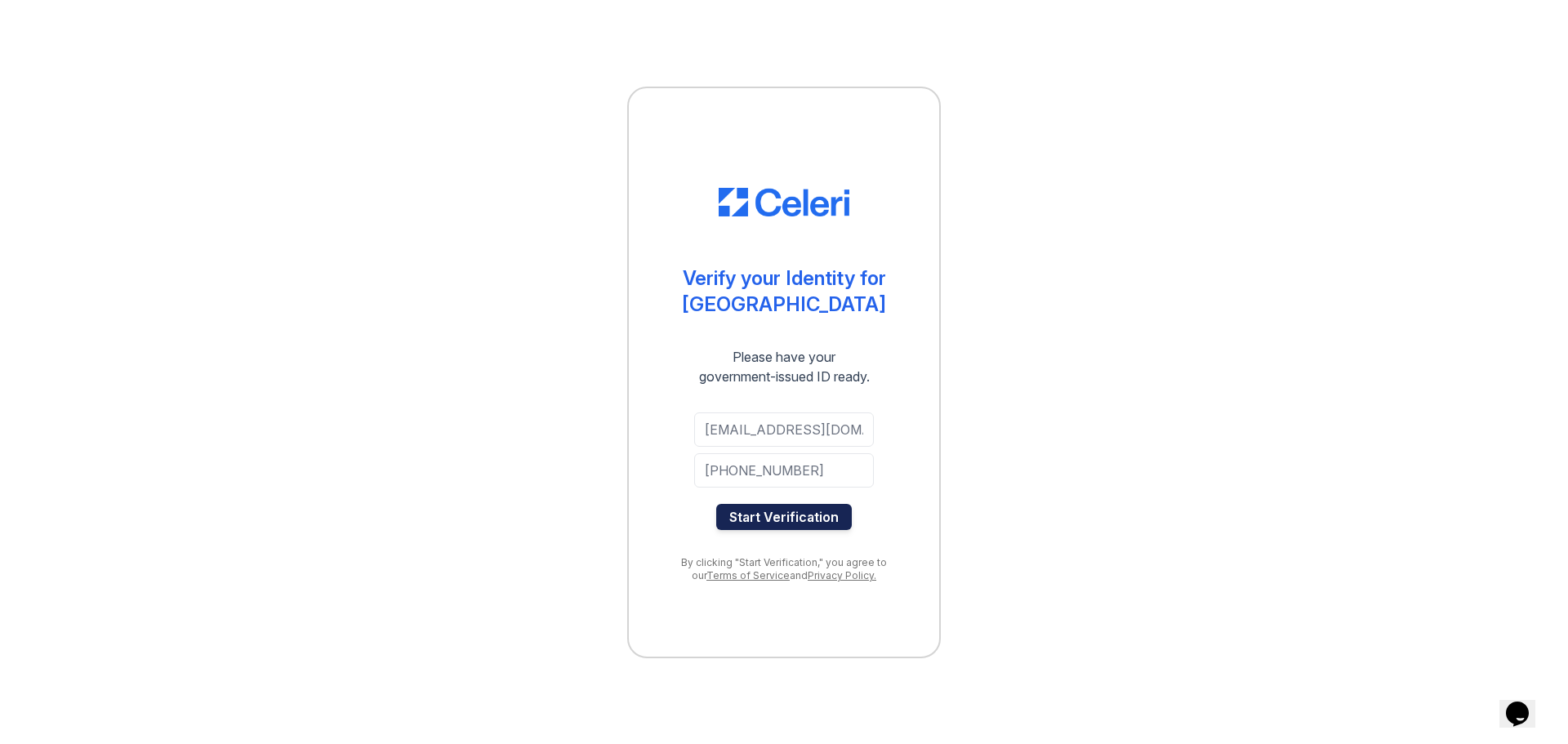
click at [786, 513] on button "Start Verification" at bounding box center [784, 517] width 135 height 26
click at [792, 508] on button "Start Verification" at bounding box center [784, 517] width 135 height 26
click at [774, 520] on button "Start Verification" at bounding box center [784, 517] width 135 height 26
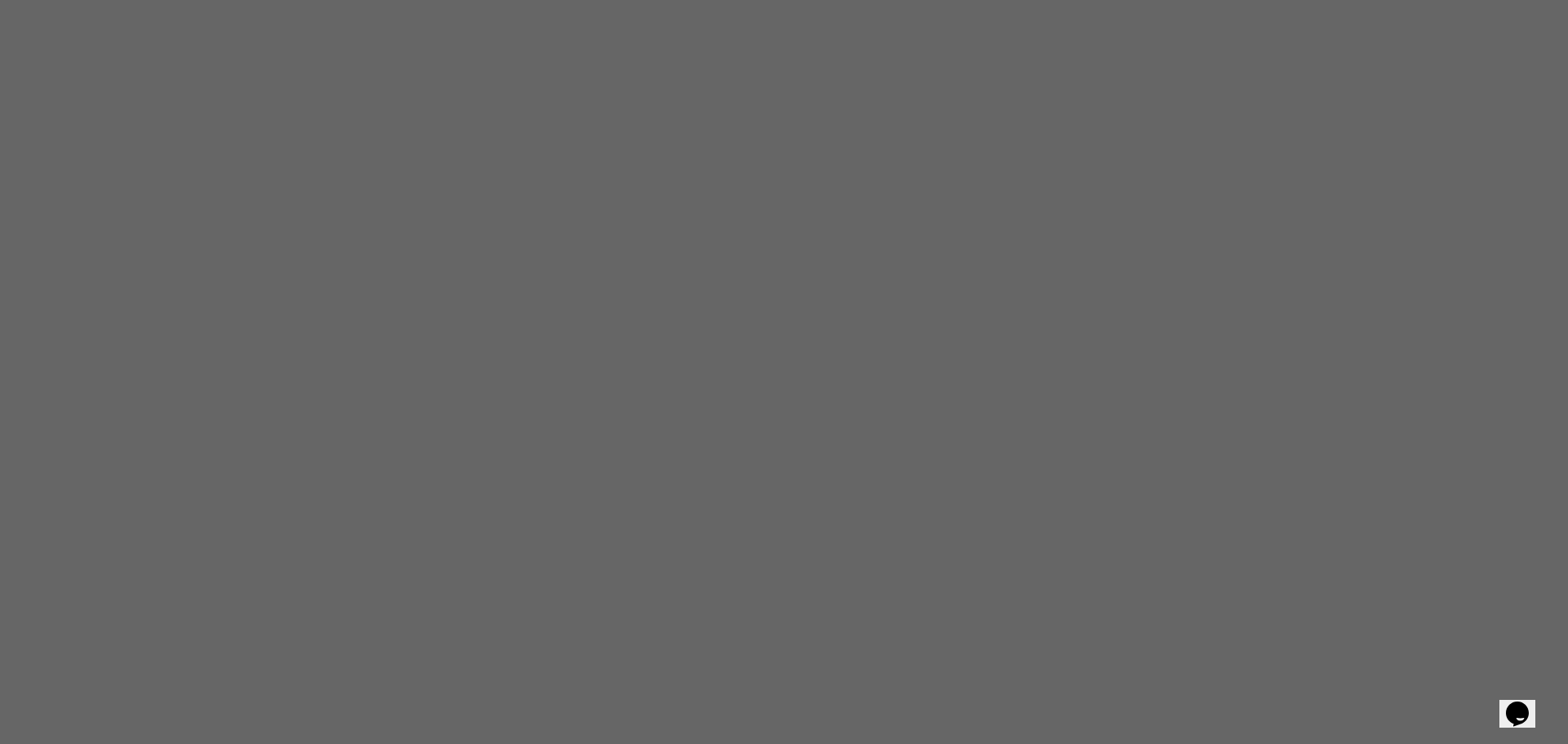
click at [1519, 704] on icon "Chat widget" at bounding box center [1516, 713] width 23 height 25
click at [1272, 698] on div "Powered by tawk.to" at bounding box center [1408, 701] width 273 height 24
click at [1523, 707] on icon "Close Chat This icon closes the chat window." at bounding box center [1514, 717] width 20 height 20
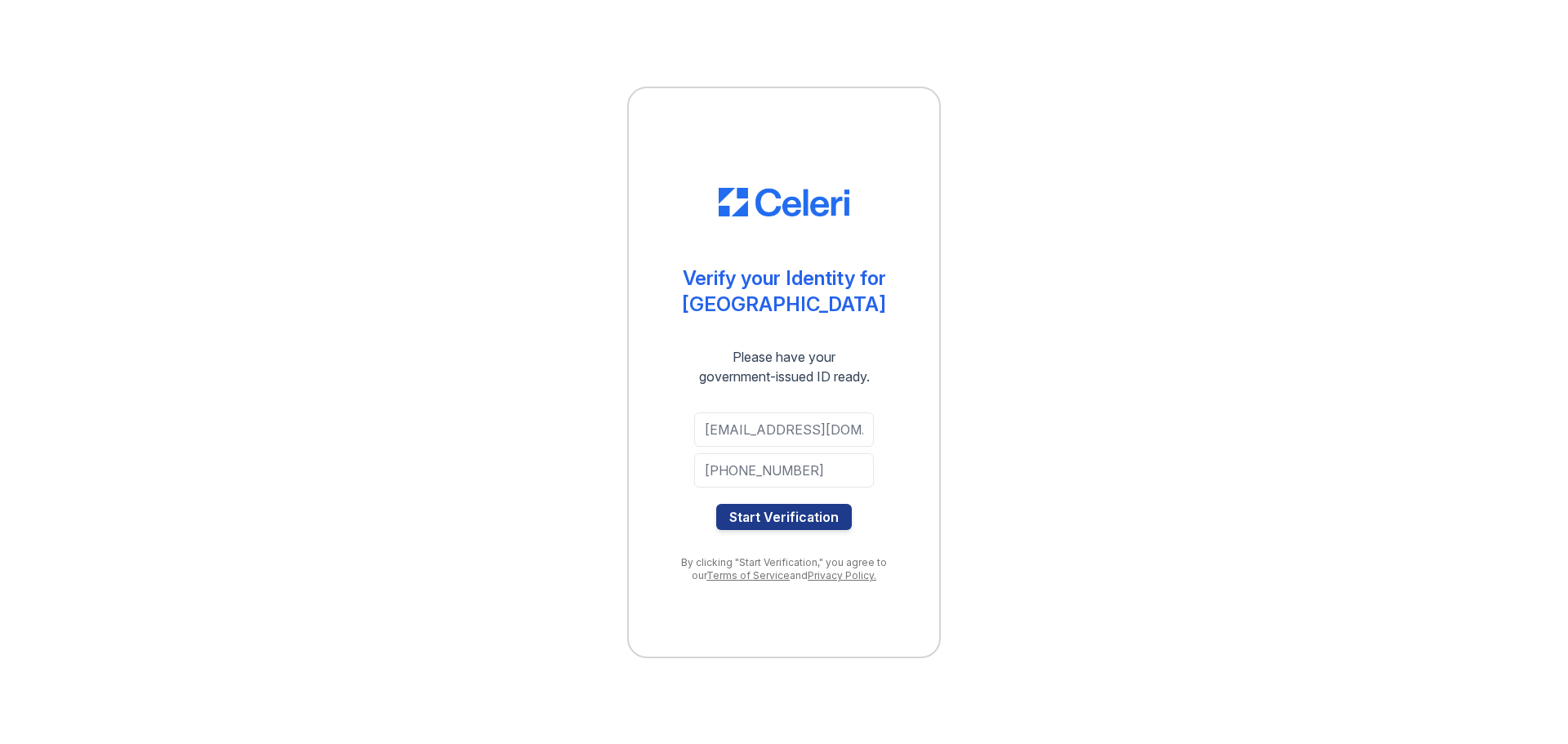
click at [824, 517] on button "Start Verification" at bounding box center [784, 517] width 135 height 26
